Goal: Task Accomplishment & Management: Use online tool/utility

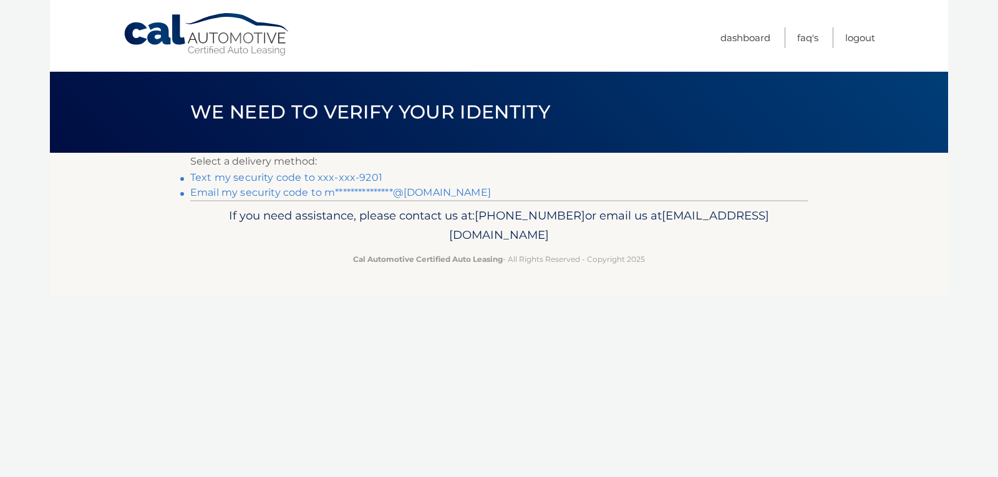
click at [215, 180] on link "Text my security code to xxx-xxx-9201" at bounding box center [286, 178] width 192 height 12
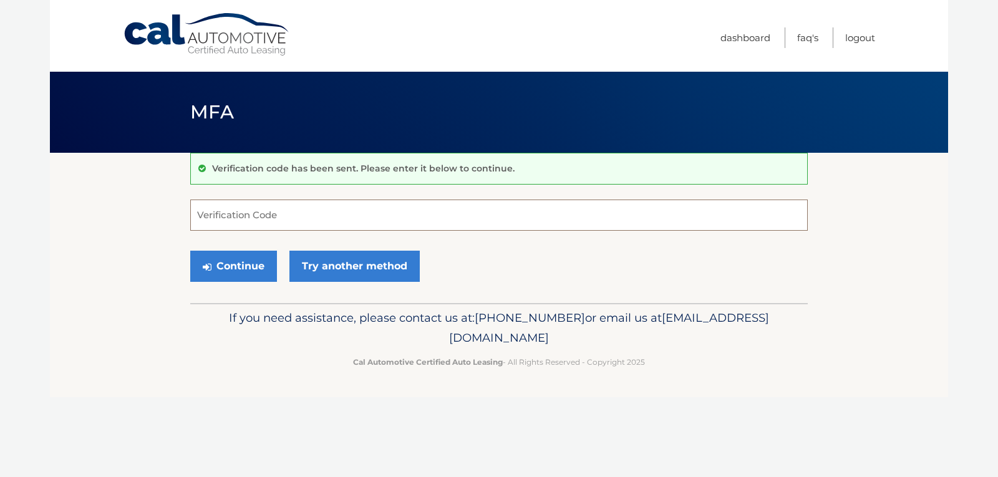
click at [245, 211] on input "Verification Code" at bounding box center [499, 215] width 618 height 31
type input "045424"
click at [190, 251] on button "Continue" at bounding box center [233, 266] width 87 height 31
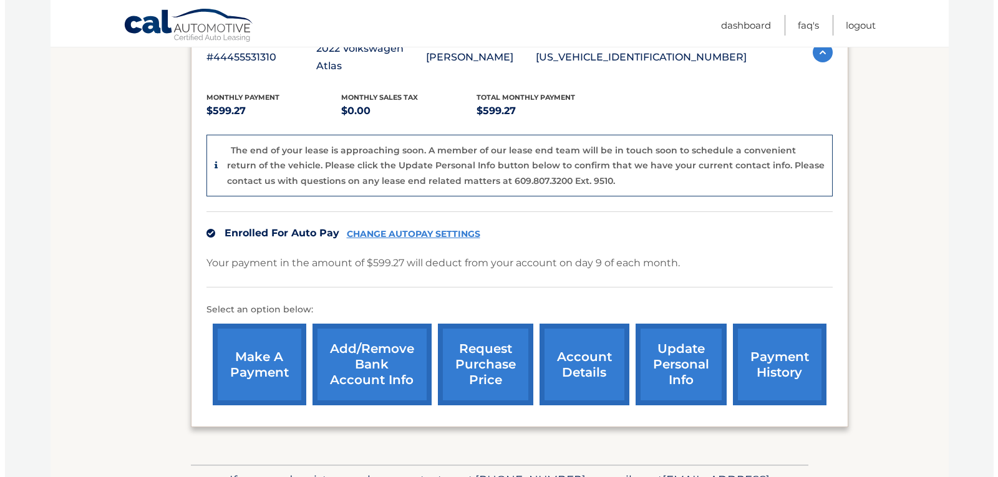
scroll to position [309, 0]
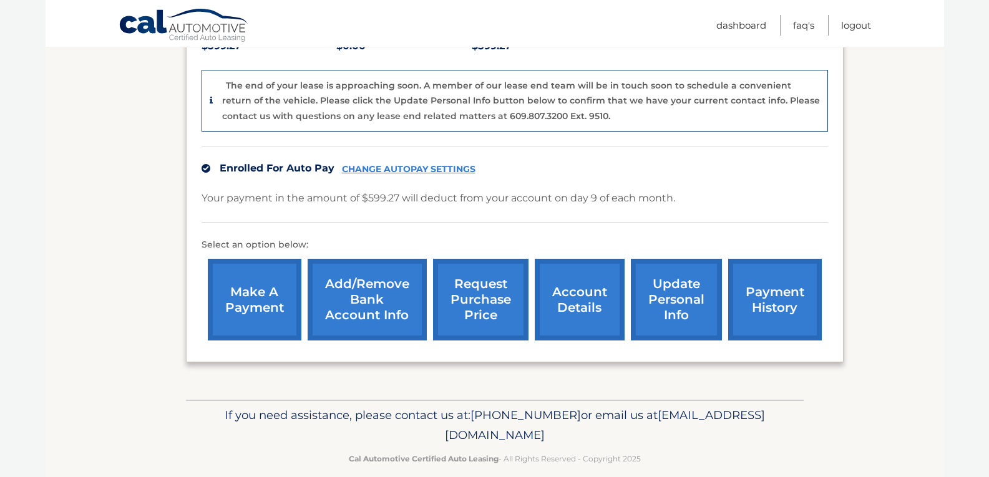
click at [482, 276] on link "request purchase price" at bounding box center [480, 300] width 95 height 82
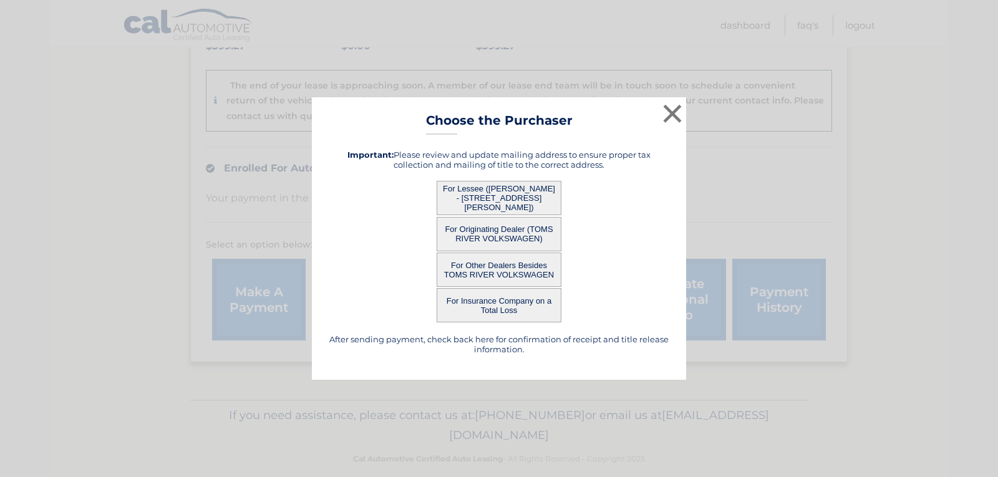
click at [490, 197] on button "For Lessee ([PERSON_NAME] - [STREET_ADDRESS][PERSON_NAME])" at bounding box center [499, 198] width 125 height 34
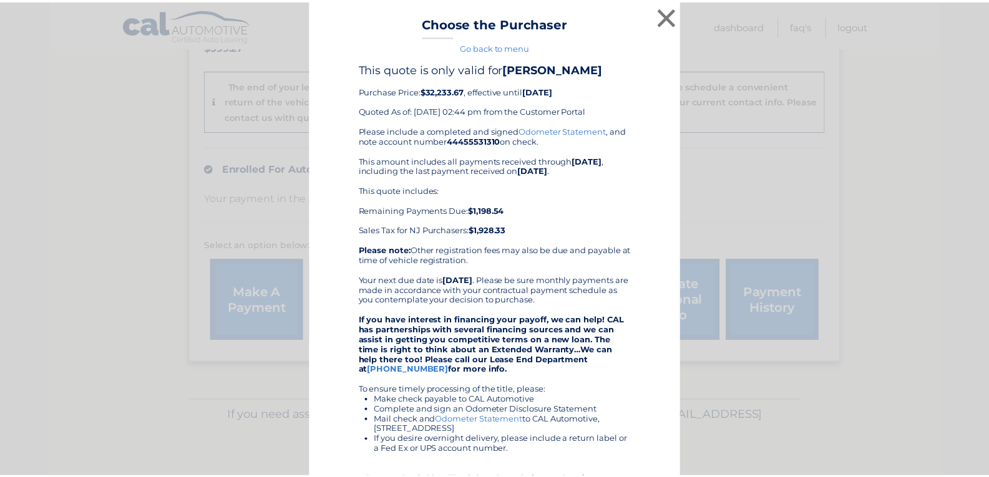
scroll to position [0, 0]
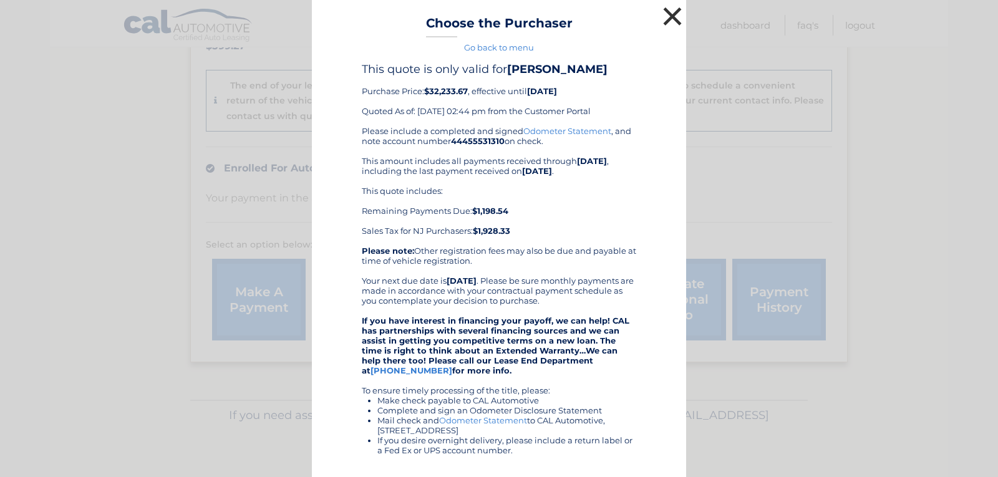
click at [664, 14] on button "×" at bounding box center [672, 16] width 25 height 25
